Goal: Check status

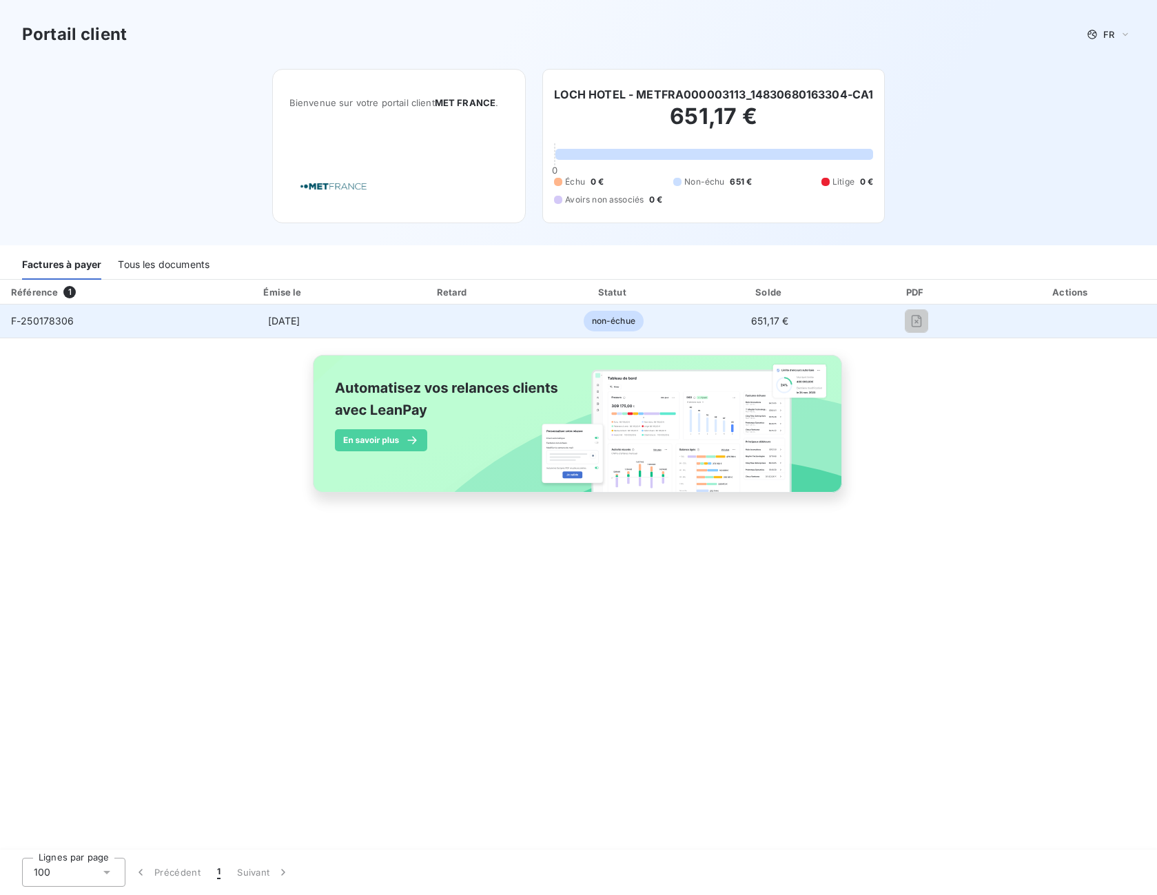
click at [770, 319] on span "651,17 €" at bounding box center [769, 321] width 37 height 12
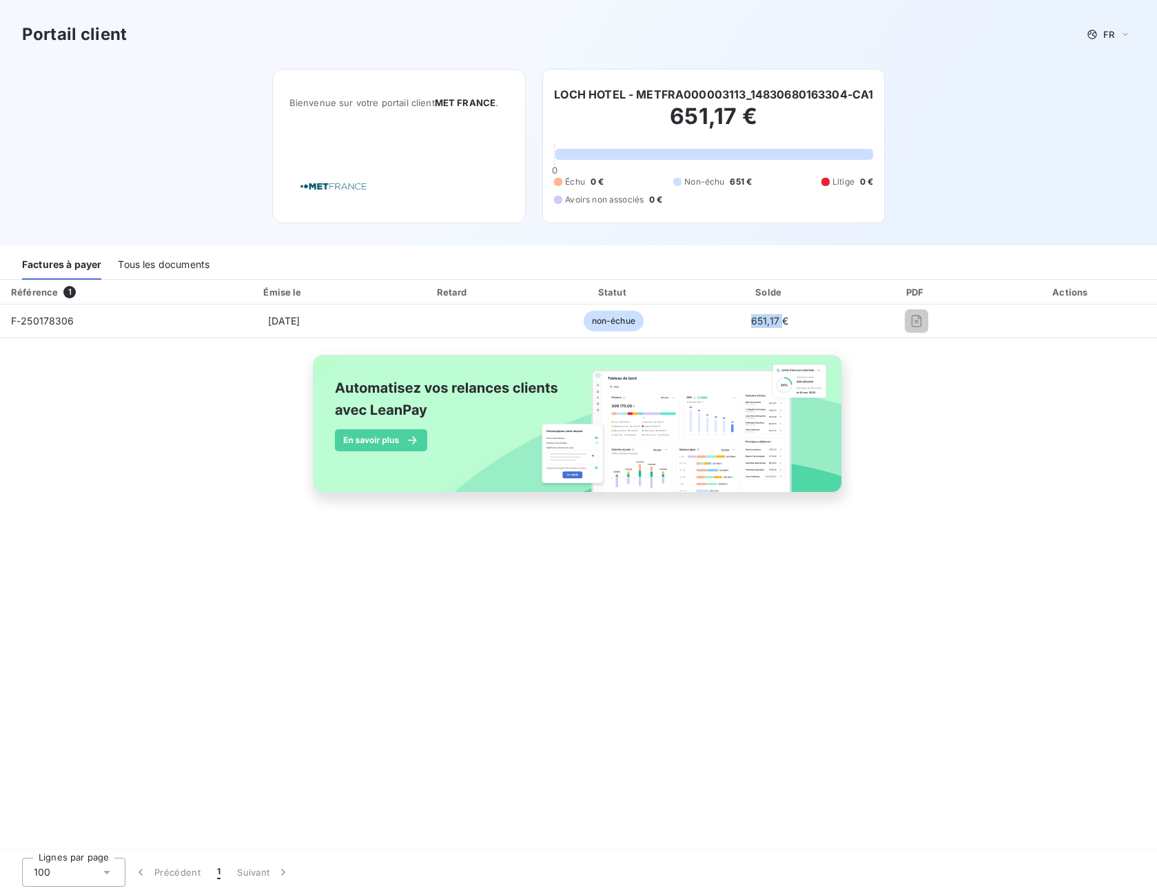
click at [160, 262] on div "Tous les documents" at bounding box center [164, 265] width 92 height 29
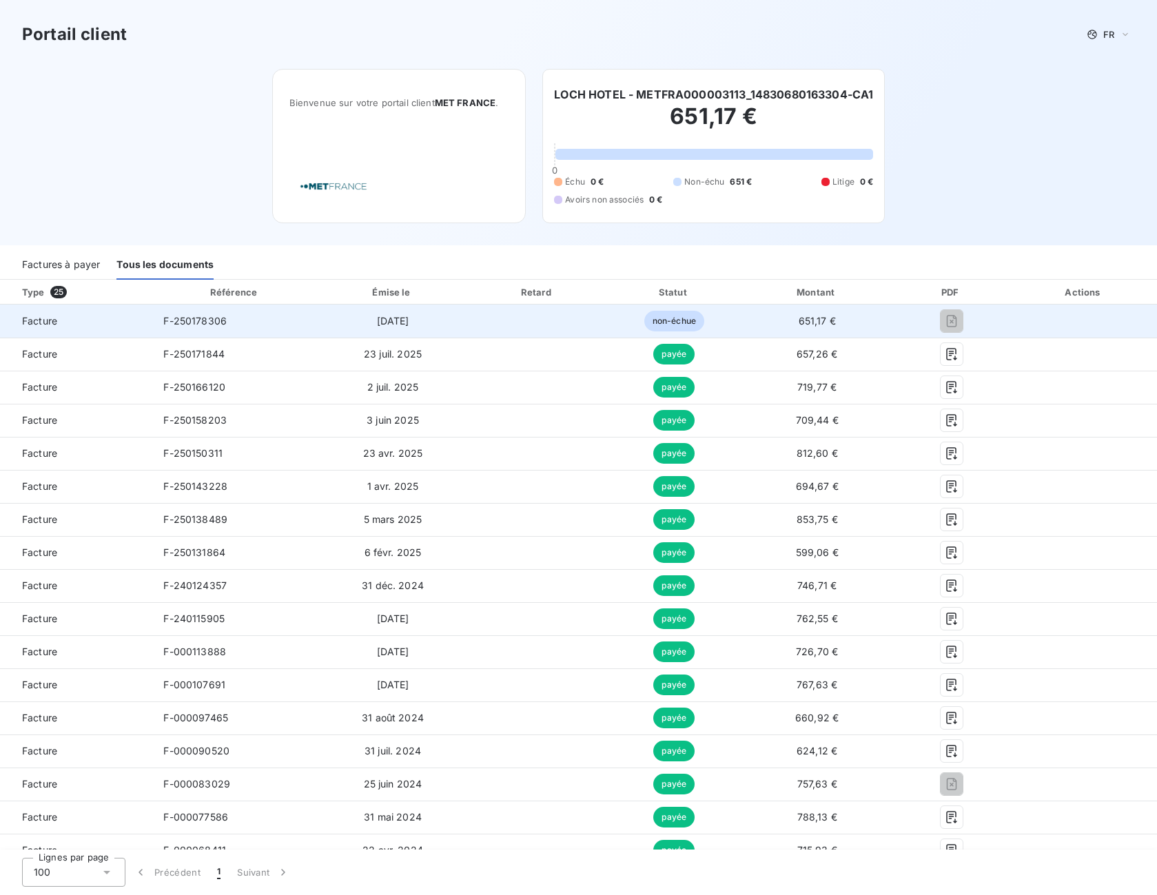
click at [586, 327] on td at bounding box center [537, 320] width 138 height 33
click at [674, 322] on span "non-échue" at bounding box center [674, 321] width 60 height 21
drag, startPoint x: 674, startPoint y: 322, endPoint x: 663, endPoint y: 326, distance: 12.2
click at [663, 326] on span "non-échue" at bounding box center [674, 321] width 60 height 21
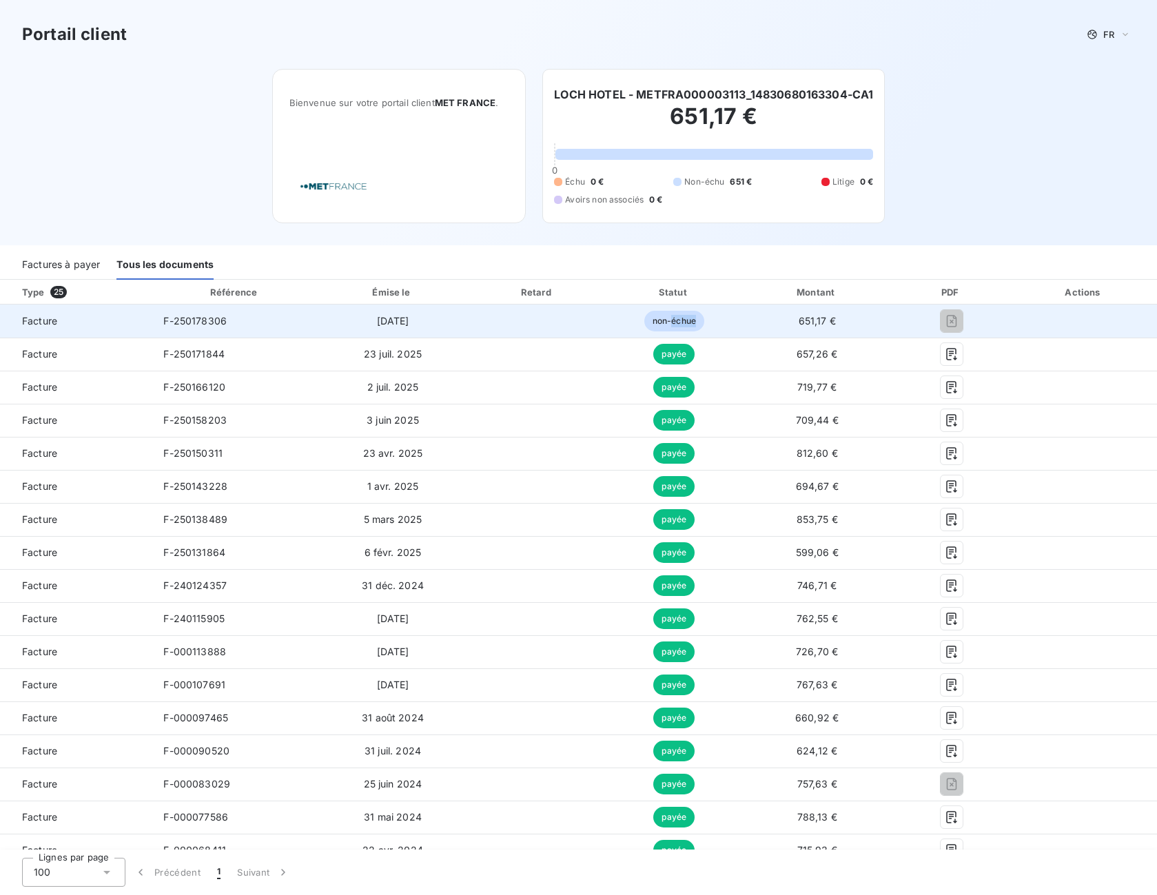
click at [663, 326] on span "non-échue" at bounding box center [674, 321] width 60 height 21
drag, startPoint x: 663, startPoint y: 326, endPoint x: 641, endPoint y: 322, distance: 21.6
click at [644, 322] on span "non-échue" at bounding box center [674, 321] width 60 height 21
click at [524, 324] on td at bounding box center [537, 320] width 138 height 33
